Goal: Information Seeking & Learning: Learn about a topic

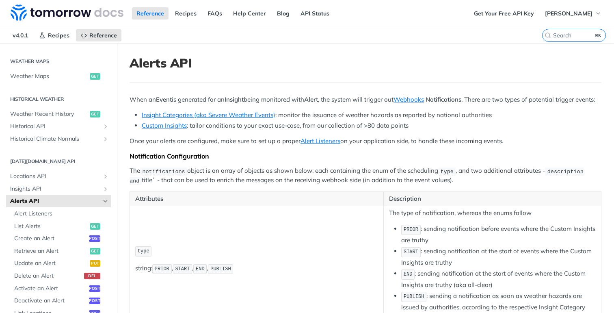
drag, startPoint x: 126, startPoint y: 99, endPoint x: 217, endPoint y: 102, distance: 91.0
click at [239, 104] on p "When an Event is generated for an Insight being monitored with Alert , the syst…" at bounding box center [366, 99] width 472 height 9
click at [236, 97] on strong "Insight" at bounding box center [234, 99] width 19 height 8
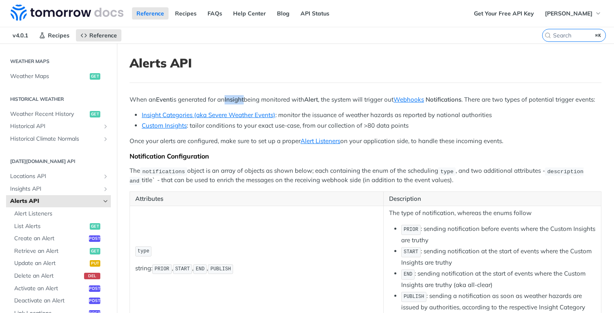
click at [236, 97] on strong "Insight" at bounding box center [234, 99] width 19 height 8
click at [246, 104] on p "When an Event is generated for an Insight being monitored with Alert , the syst…" at bounding box center [366, 99] width 472 height 9
click at [238, 101] on strong "Insight" at bounding box center [234, 99] width 19 height 8
click at [251, 104] on p "When an Event is generated for an Insight being monitored with Alert , the syst…" at bounding box center [366, 99] width 472 height 9
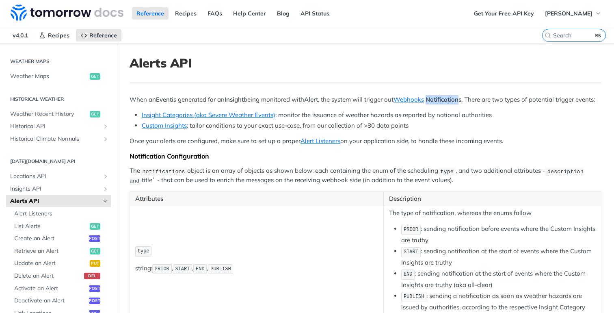
drag, startPoint x: 436, startPoint y: 97, endPoint x: 467, endPoint y: 97, distance: 30.9
click at [461, 97] on strong "Notifications" at bounding box center [444, 99] width 36 height 8
click at [472, 104] on p "When an Event is generated for an Insight being monitored with Alert , the syst…" at bounding box center [366, 99] width 472 height 9
click at [51, 223] on span "List Alerts" at bounding box center [51, 226] width 74 height 8
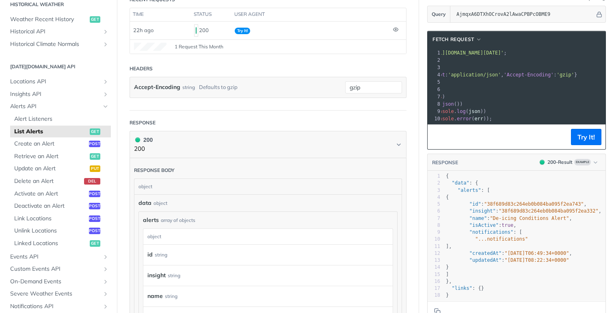
scroll to position [108, 0]
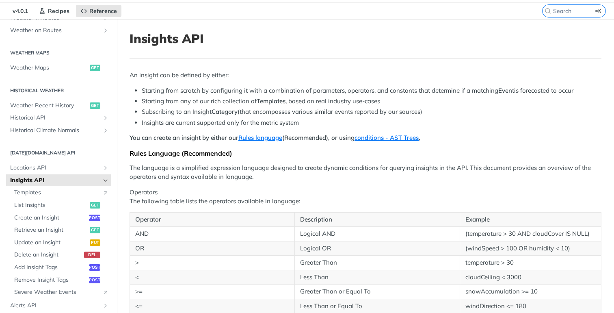
scroll to position [26, 0]
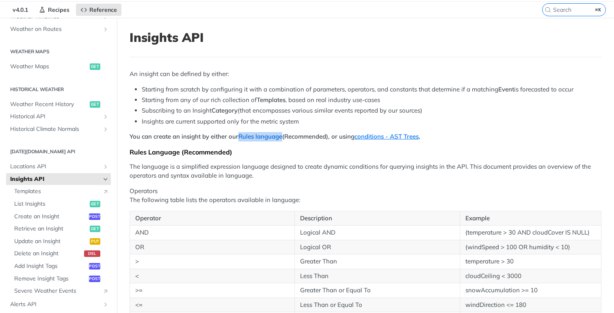
click at [253, 138] on link "Rules language" at bounding box center [260, 136] width 44 height 8
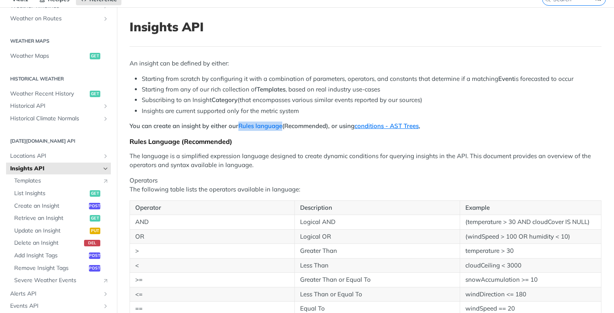
scroll to position [27, 0]
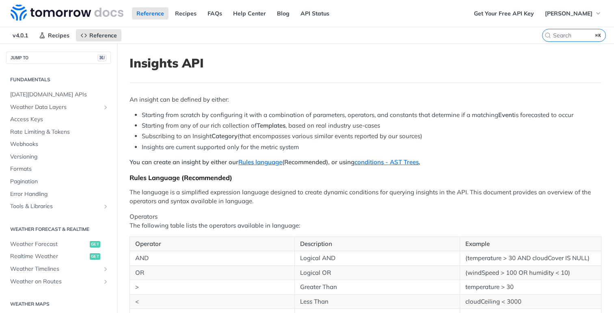
scroll to position [227, 0]
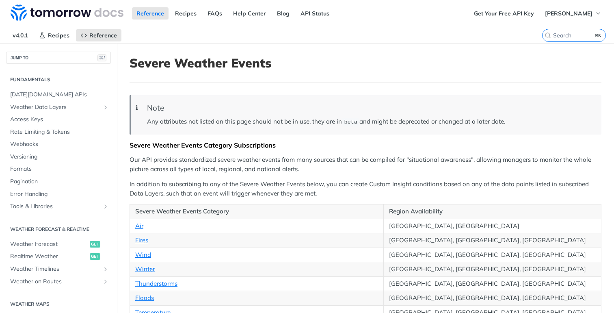
scroll to position [227, 0]
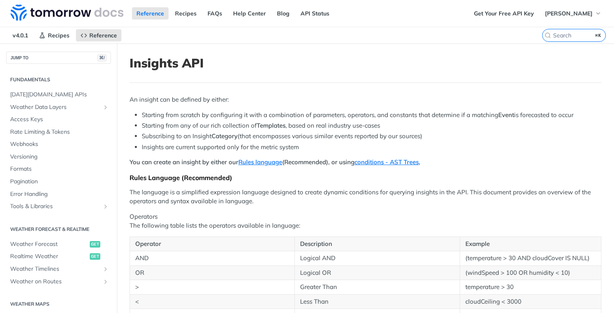
scroll to position [227, 0]
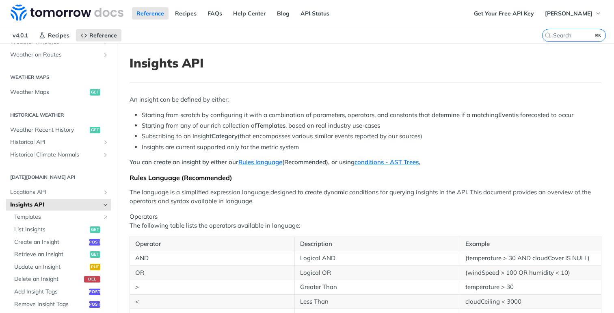
click at [403, 73] on header "Insights API" at bounding box center [366, 69] width 472 height 27
click at [296, 127] on li "Starting from any of our rich collection of Templates , based on real industry …" at bounding box center [372, 125] width 460 height 9
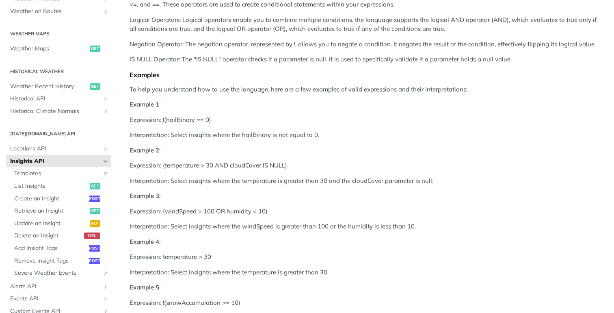
scroll to position [454, 0]
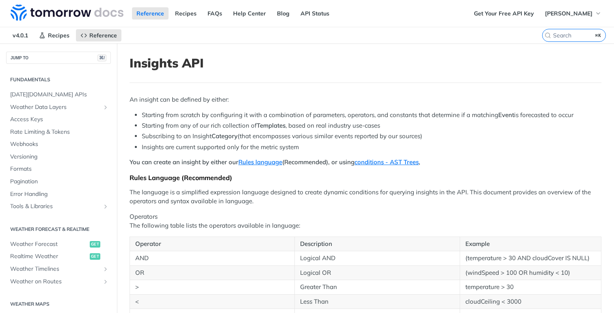
scroll to position [227, 0]
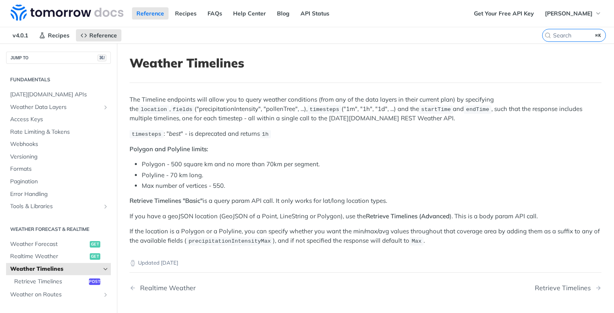
scroll to position [39, 0]
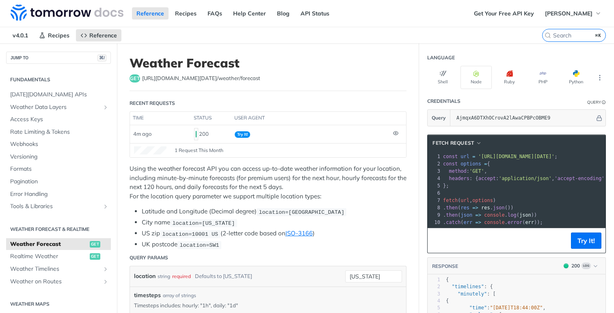
scroll to position [15, 0]
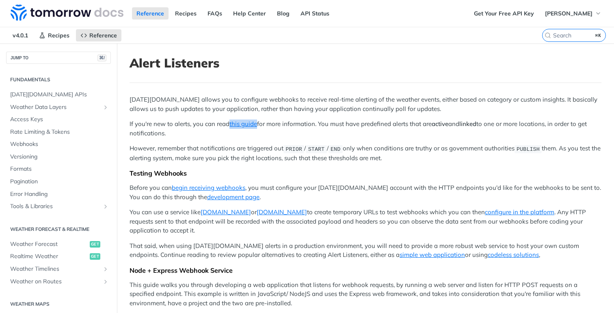
scroll to position [227, 0]
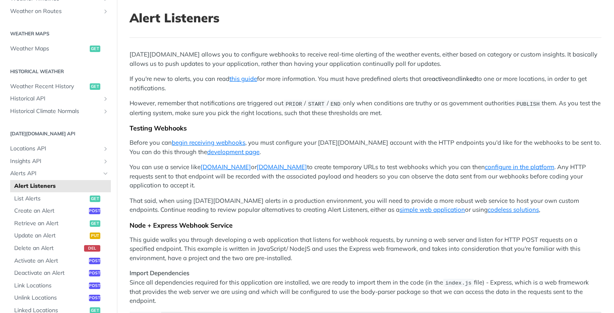
scroll to position [46, 0]
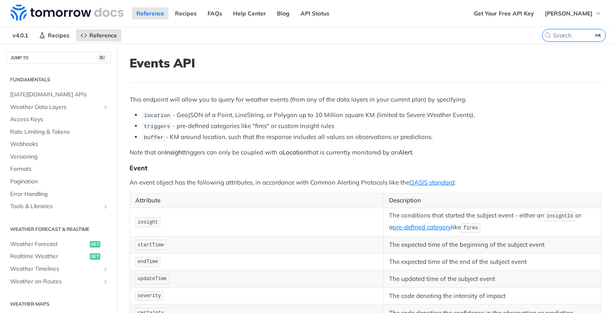
scroll to position [227, 0]
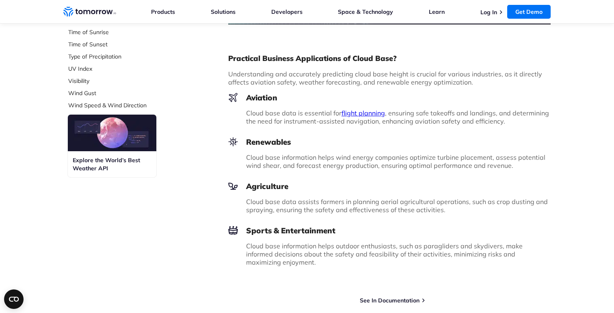
scroll to position [396, 0]
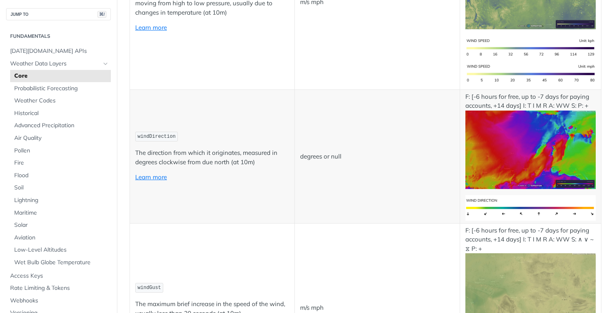
scroll to position [519, 0]
